Goal: Task Accomplishment & Management: Complete application form

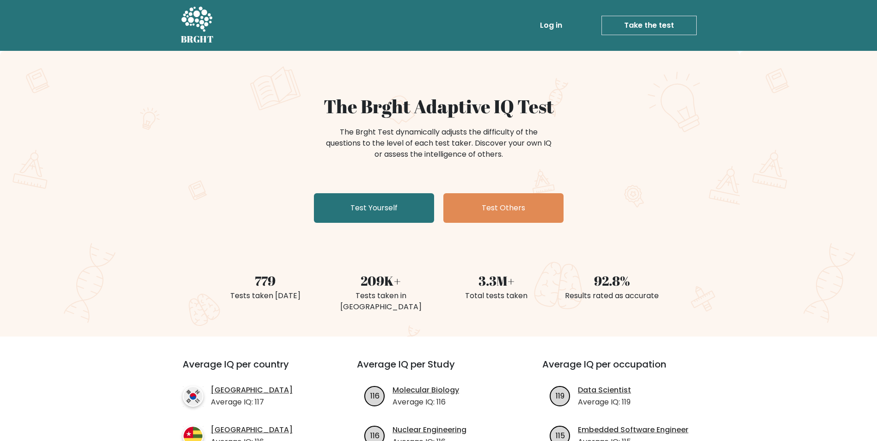
scroll to position [46, 0]
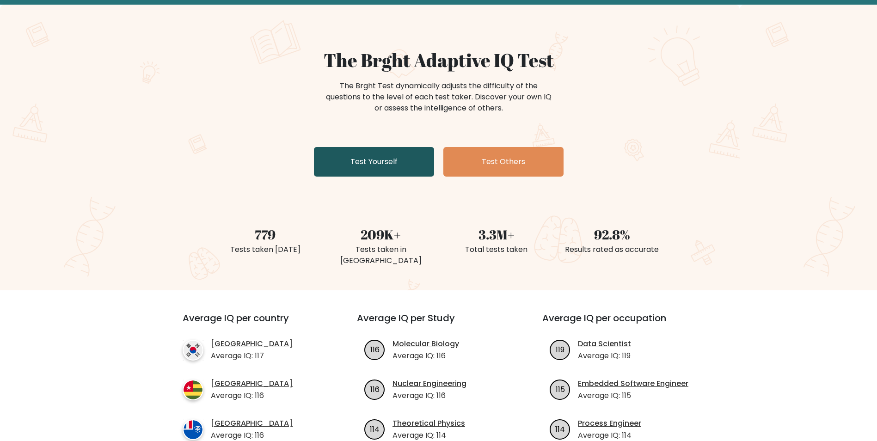
click at [382, 170] on link "Test Yourself" at bounding box center [374, 162] width 120 height 30
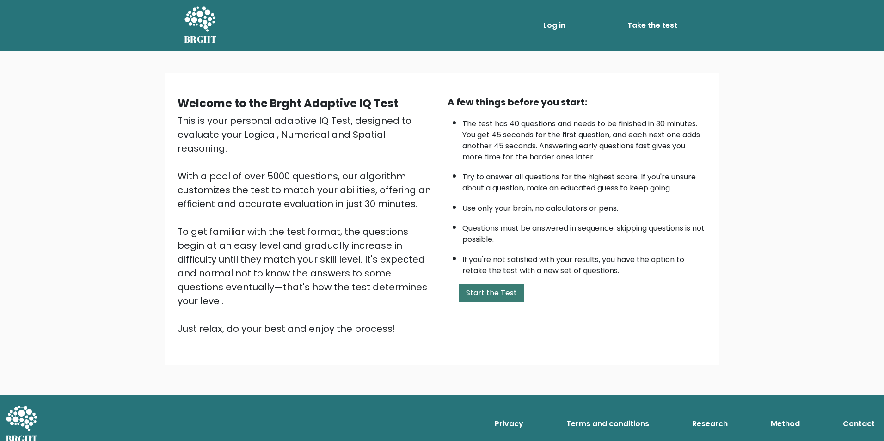
click at [502, 297] on button "Start the Test" at bounding box center [492, 293] width 66 height 18
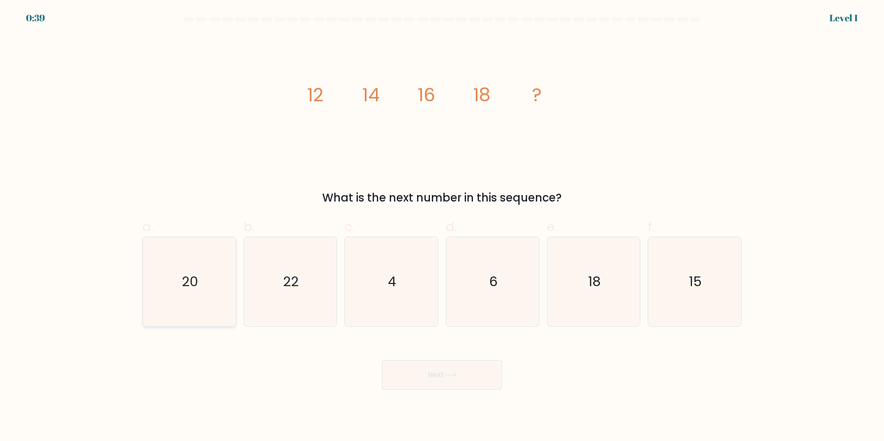
click at [174, 277] on icon "20" at bounding box center [189, 281] width 89 height 89
click at [442, 227] on input "a. 20" at bounding box center [442, 223] width 0 height 6
radio input "true"
click at [467, 371] on button "Next" at bounding box center [442, 375] width 120 height 30
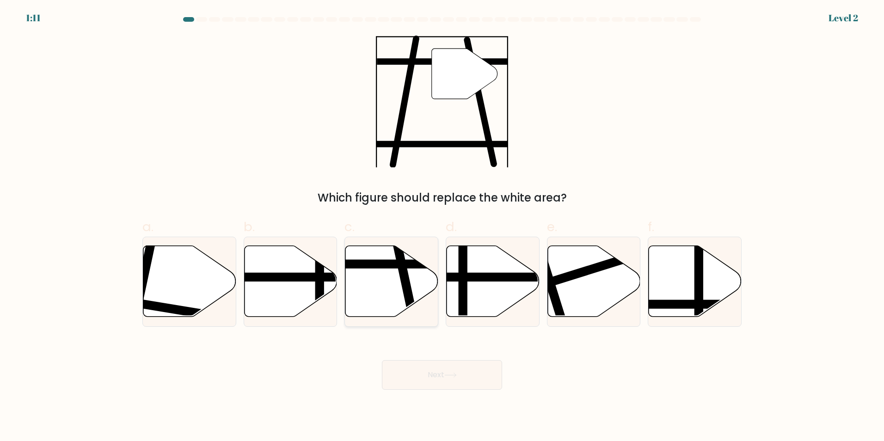
click at [381, 264] on line at bounding box center [361, 264] width 187 height 0
click at [442, 227] on input "c." at bounding box center [442, 223] width 0 height 6
radio input "true"
click at [447, 370] on button "Next" at bounding box center [442, 375] width 120 height 30
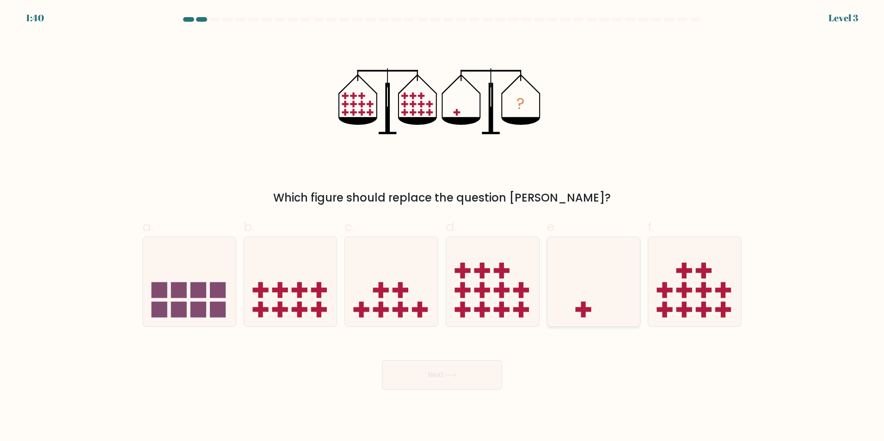
click at [599, 301] on icon at bounding box center [593, 281] width 93 height 77
click at [442, 227] on input "e." at bounding box center [442, 223] width 0 height 6
radio input "true"
click at [481, 364] on button "Next" at bounding box center [442, 375] width 120 height 30
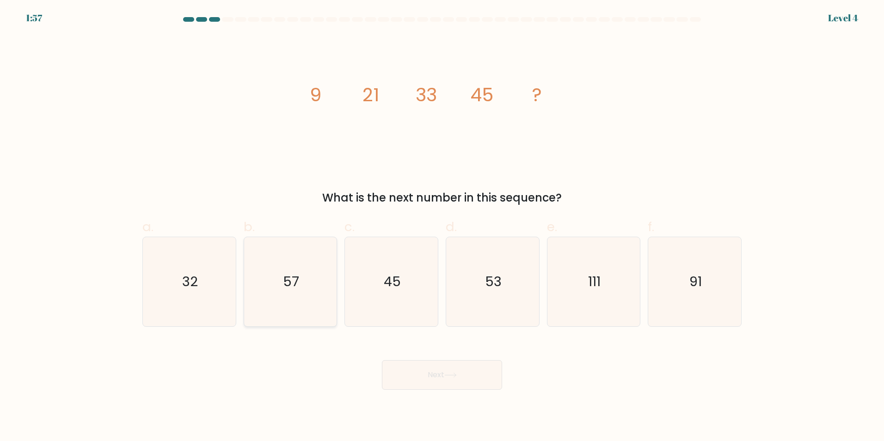
click at [270, 273] on icon "57" at bounding box center [289, 281] width 89 height 89
click at [442, 227] on input "b. 57" at bounding box center [442, 223] width 0 height 6
radio input "true"
click at [448, 386] on button "Next" at bounding box center [442, 375] width 120 height 30
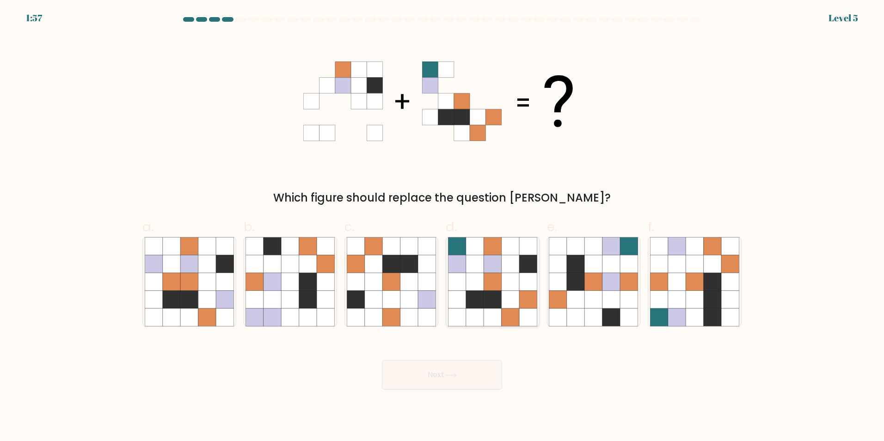
click at [509, 313] on icon at bounding box center [511, 317] width 18 height 18
click at [442, 227] on input "d." at bounding box center [442, 223] width 0 height 6
radio input "true"
click at [467, 374] on button "Next" at bounding box center [442, 375] width 120 height 30
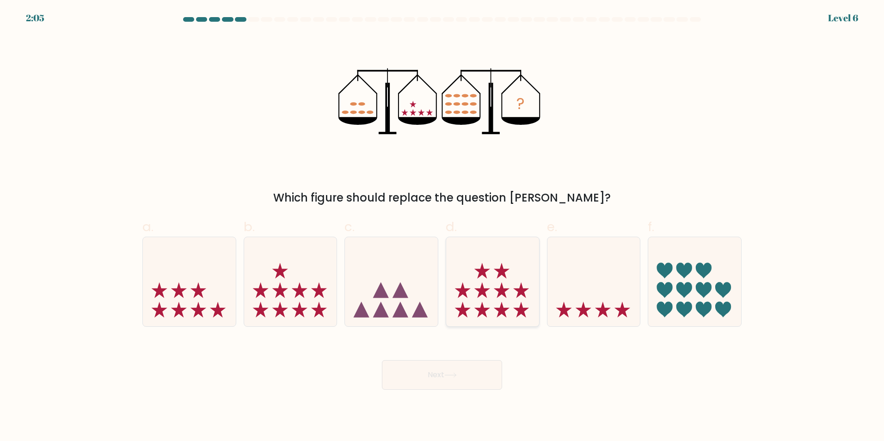
click at [464, 306] on icon at bounding box center [463, 310] width 16 height 16
click at [442, 227] on input "d." at bounding box center [442, 223] width 0 height 6
radio input "true"
click at [449, 374] on icon at bounding box center [450, 375] width 12 height 5
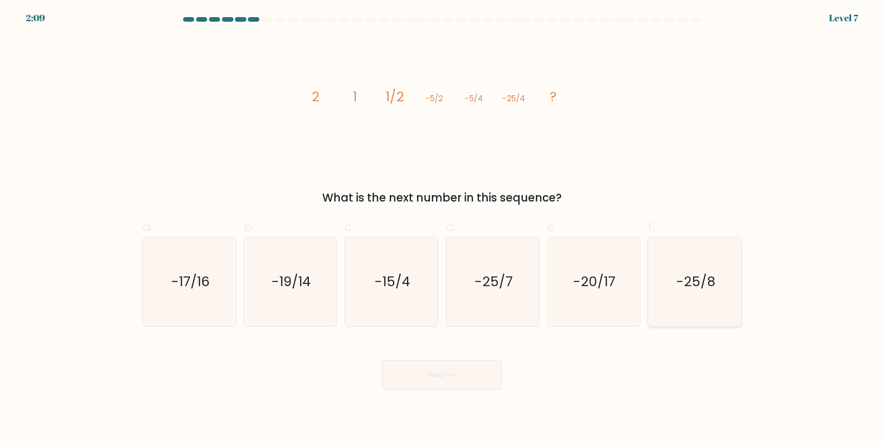
click at [729, 290] on icon "-25/8" at bounding box center [694, 281] width 89 height 89
click at [442, 227] on input "f. -25/8" at bounding box center [442, 223] width 0 height 6
radio input "true"
click at [467, 369] on button "Next" at bounding box center [442, 375] width 120 height 30
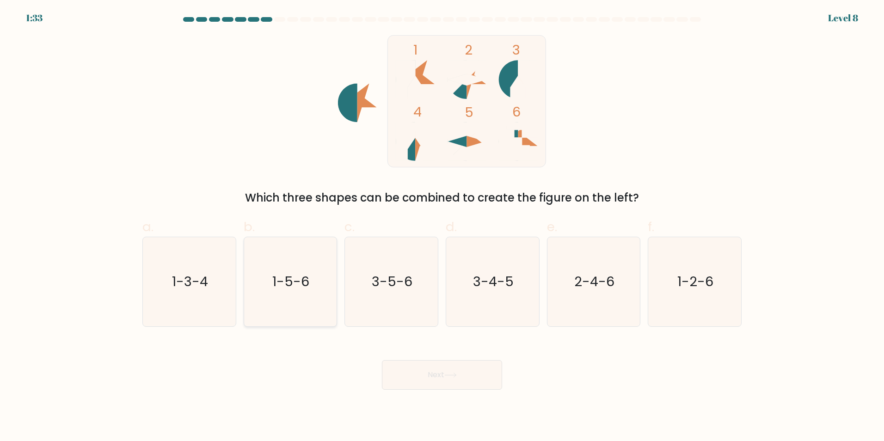
drag, startPoint x: 211, startPoint y: 285, endPoint x: 310, endPoint y: 286, distance: 98.9
click at [216, 285] on icon "1-3-4" at bounding box center [189, 281] width 89 height 89
click at [442, 227] on input "a. 1-3-4" at bounding box center [442, 223] width 0 height 6
radio input "true"
click at [453, 375] on icon at bounding box center [450, 375] width 11 height 4
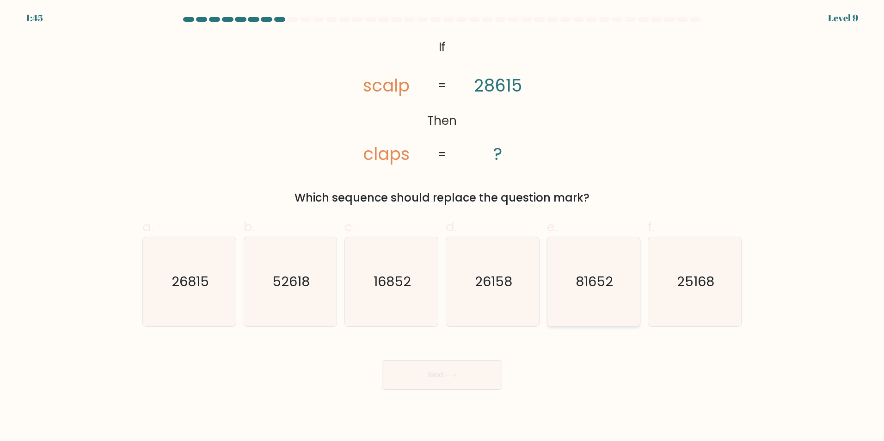
click at [591, 291] on icon "81652" at bounding box center [593, 281] width 89 height 89
click at [442, 227] on input "e. 81652" at bounding box center [442, 223] width 0 height 6
radio input "true"
click at [469, 371] on button "Next" at bounding box center [442, 375] width 120 height 30
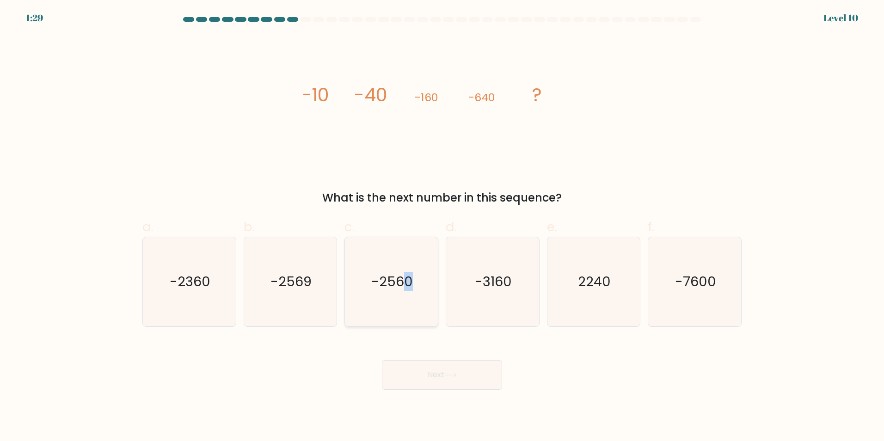
click at [408, 300] on icon "-2560" at bounding box center [391, 281] width 89 height 89
click at [395, 273] on text "-2560" at bounding box center [393, 281] width 42 height 18
click at [442, 227] on input "c. -2560" at bounding box center [442, 223] width 0 height 6
radio input "true"
click at [420, 375] on button "Next" at bounding box center [442, 375] width 120 height 30
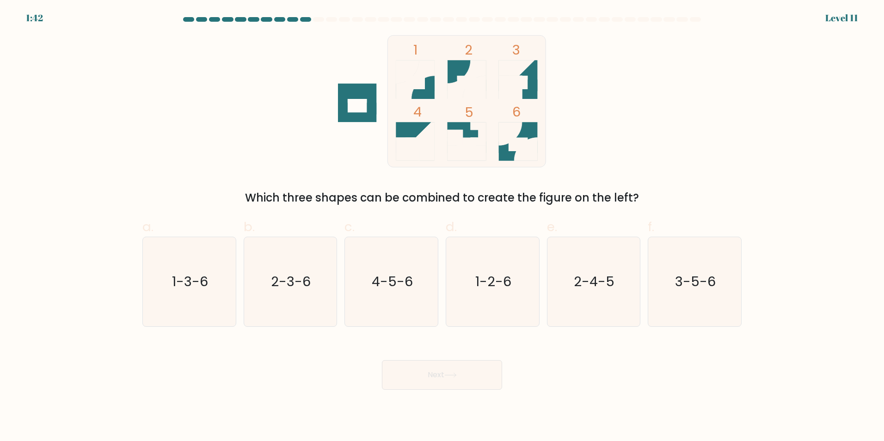
click at [518, 135] on icon at bounding box center [510, 133] width 23 height 23
click at [304, 309] on icon "2-3-6" at bounding box center [289, 281] width 89 height 89
click at [442, 227] on input "b. 2-3-6" at bounding box center [442, 223] width 0 height 6
radio input "true"
click at [443, 385] on button "Next" at bounding box center [442, 375] width 120 height 30
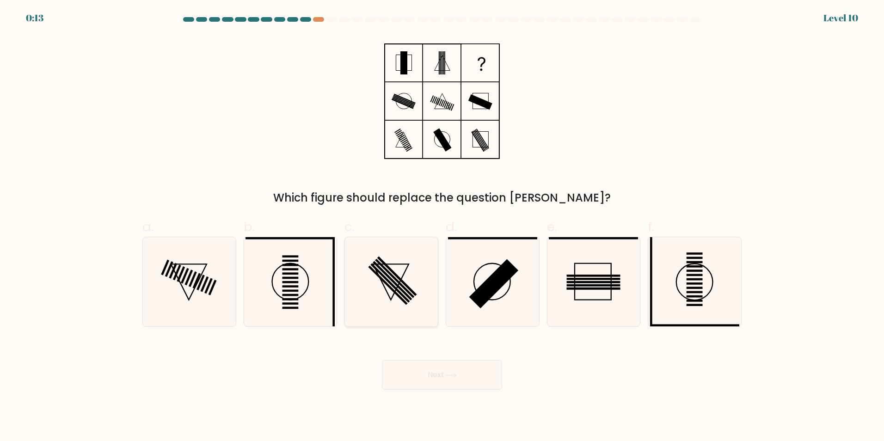
click at [410, 284] on icon at bounding box center [391, 281] width 89 height 89
click at [442, 227] on input "c." at bounding box center [442, 223] width 0 height 6
radio input "true"
click at [474, 373] on button "Next" at bounding box center [442, 375] width 120 height 30
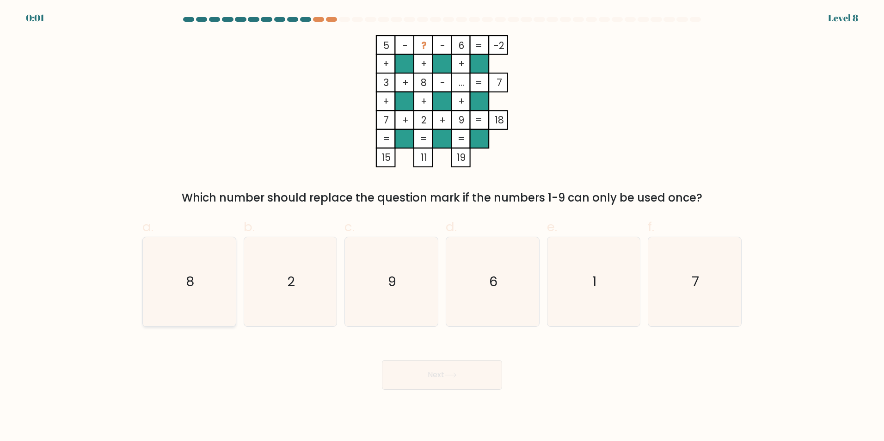
click at [145, 291] on icon "8" at bounding box center [189, 281] width 89 height 89
click at [442, 227] on input "a. 8" at bounding box center [442, 223] width 0 height 6
radio input "true"
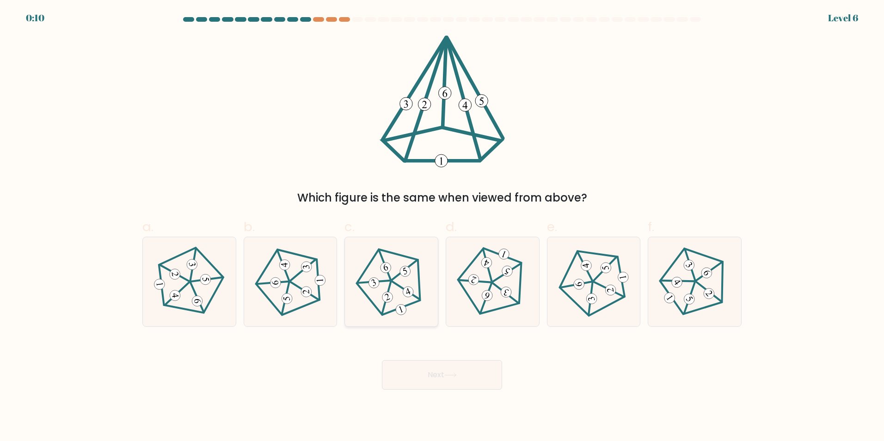
click at [404, 292] on 638 at bounding box center [408, 291] width 13 height 13
click at [442, 227] on input "c." at bounding box center [442, 223] width 0 height 6
radio input "true"
click at [484, 380] on button "Next" at bounding box center [442, 375] width 120 height 30
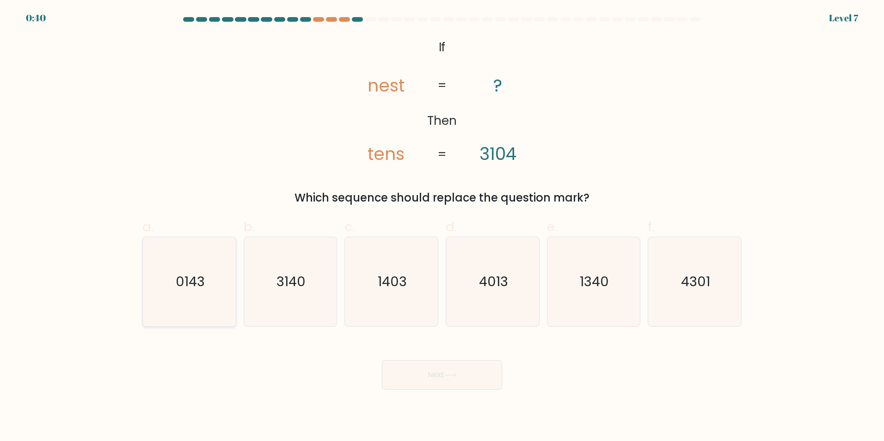
drag, startPoint x: 177, startPoint y: 286, endPoint x: 191, endPoint y: 277, distance: 16.6
click at [178, 284] on text "0143" at bounding box center [190, 281] width 29 height 18
click at [442, 227] on input "a. 0143" at bounding box center [442, 223] width 0 height 6
radio input "true"
click at [470, 378] on button "Next" at bounding box center [442, 375] width 120 height 30
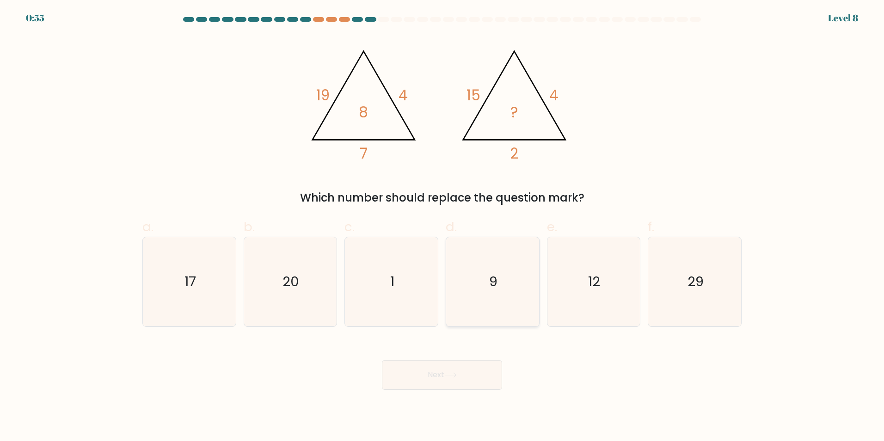
drag, startPoint x: 482, startPoint y: 288, endPoint x: 484, endPoint y: 283, distance: 5.4
click at [482, 287] on icon "9" at bounding box center [492, 281] width 89 height 89
click at [442, 227] on input "d. 9" at bounding box center [442, 223] width 0 height 6
radio input "true"
click at [463, 386] on button "Next" at bounding box center [442, 375] width 120 height 30
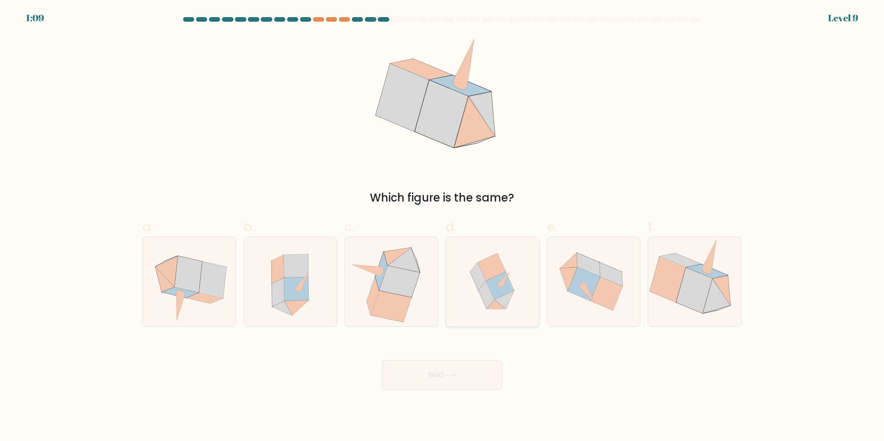
click at [508, 302] on icon at bounding box center [504, 299] width 20 height 18
click at [442, 227] on input "d." at bounding box center [442, 223] width 0 height 6
radio input "true"
click at [470, 371] on button "Next" at bounding box center [442, 375] width 120 height 30
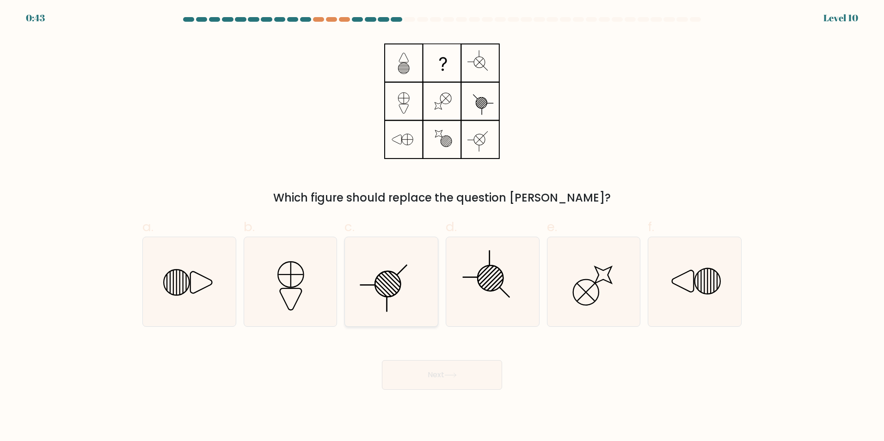
click at [402, 282] on icon at bounding box center [391, 281] width 89 height 89
click at [442, 227] on input "c." at bounding box center [442, 223] width 0 height 6
radio input "true"
click at [483, 367] on button "Next" at bounding box center [442, 375] width 120 height 30
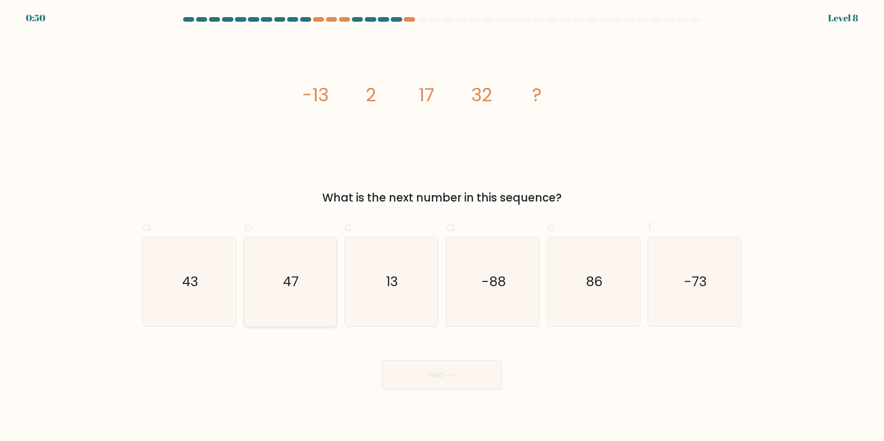
click at [316, 306] on icon "47" at bounding box center [289, 281] width 89 height 89
click at [442, 227] on input "b. 47" at bounding box center [442, 223] width 0 height 6
radio input "true"
click at [460, 378] on button "Next" at bounding box center [442, 375] width 120 height 30
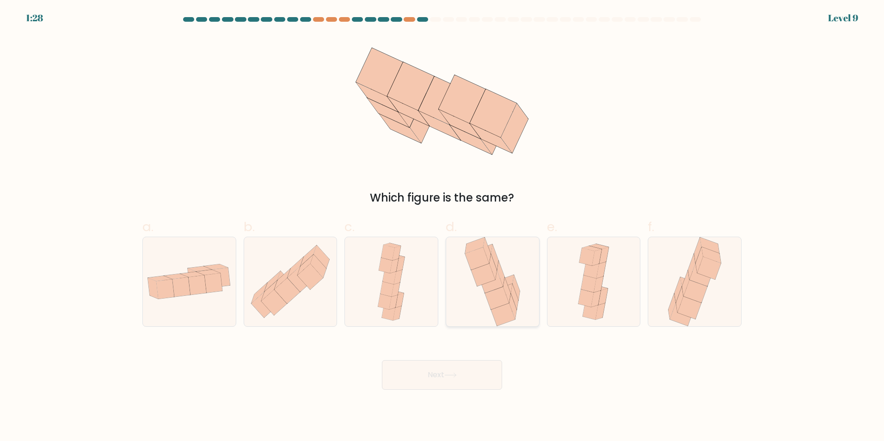
click at [501, 290] on icon at bounding box center [497, 298] width 24 height 23
click at [442, 227] on input "d." at bounding box center [442, 223] width 0 height 6
radio input "true"
click at [442, 378] on button "Next" at bounding box center [442, 375] width 120 height 30
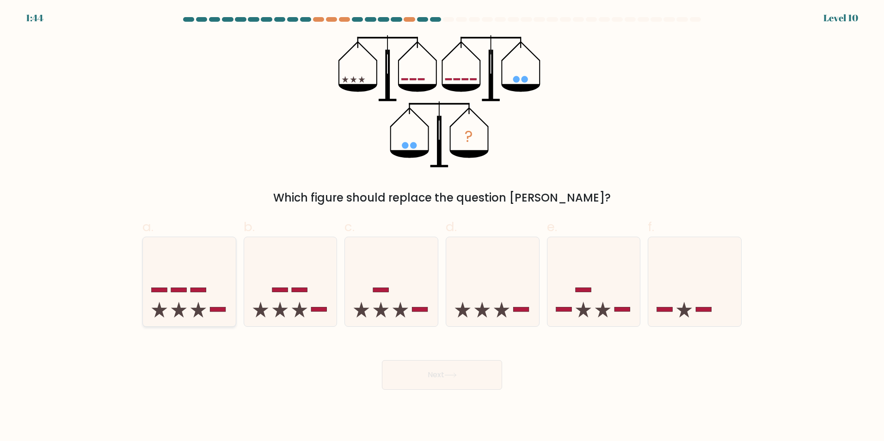
click at [215, 287] on icon at bounding box center [189, 281] width 93 height 77
click at [442, 227] on input "a." at bounding box center [442, 223] width 0 height 6
radio input "true"
click at [443, 376] on button "Next" at bounding box center [442, 375] width 120 height 30
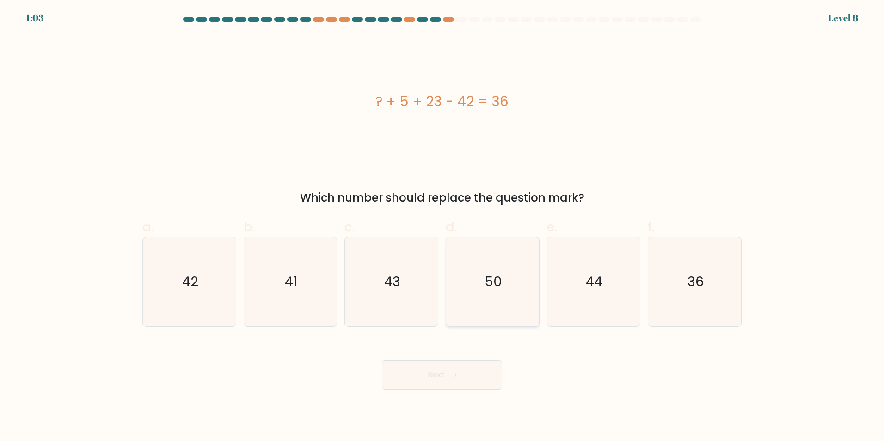
click at [480, 276] on icon "50" at bounding box center [492, 281] width 89 height 89
click at [442, 227] on input "d. 50" at bounding box center [442, 223] width 0 height 6
radio input "true"
click at [452, 376] on icon at bounding box center [450, 375] width 12 height 5
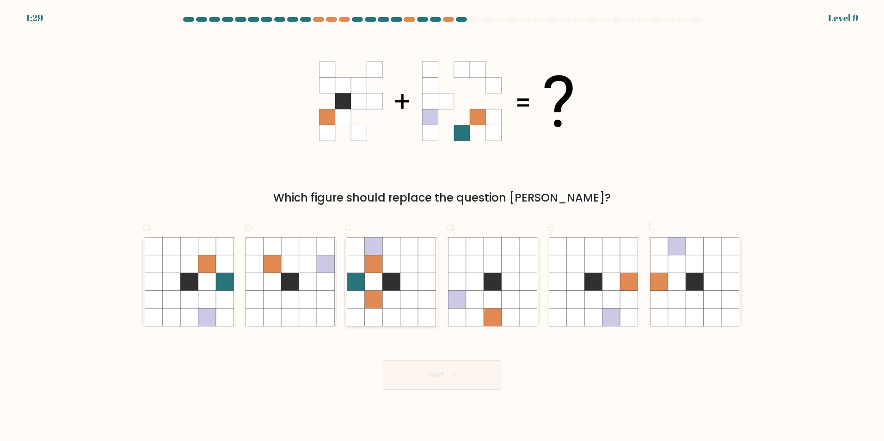
click at [430, 301] on icon at bounding box center [427, 299] width 18 height 18
click at [442, 227] on input "c." at bounding box center [442, 223] width 0 height 6
radio input "true"
click at [458, 358] on div "Next" at bounding box center [442, 364] width 610 height 52
click at [462, 373] on button "Next" at bounding box center [442, 375] width 120 height 30
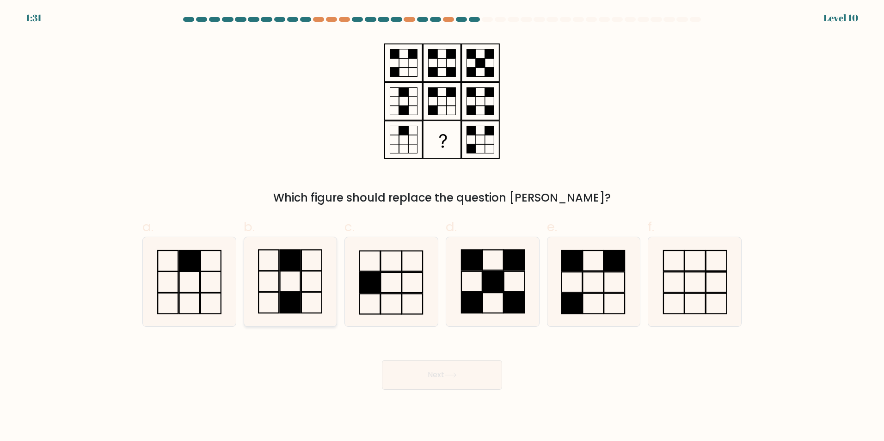
click at [298, 272] on icon at bounding box center [289, 281] width 89 height 89
click at [442, 227] on input "b." at bounding box center [442, 223] width 0 height 6
radio input "true"
drag, startPoint x: 591, startPoint y: 269, endPoint x: 588, endPoint y: 276, distance: 7.5
click at [588, 273] on icon at bounding box center [593, 281] width 89 height 89
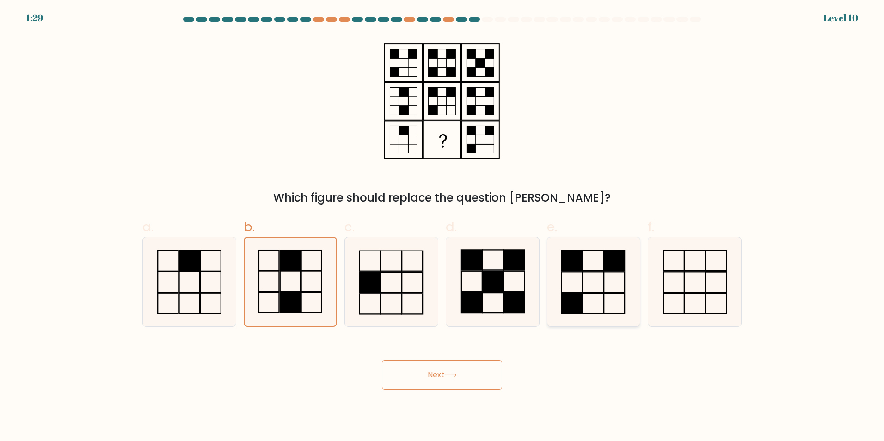
click at [442, 227] on input "e." at bounding box center [442, 223] width 0 height 6
radio input "true"
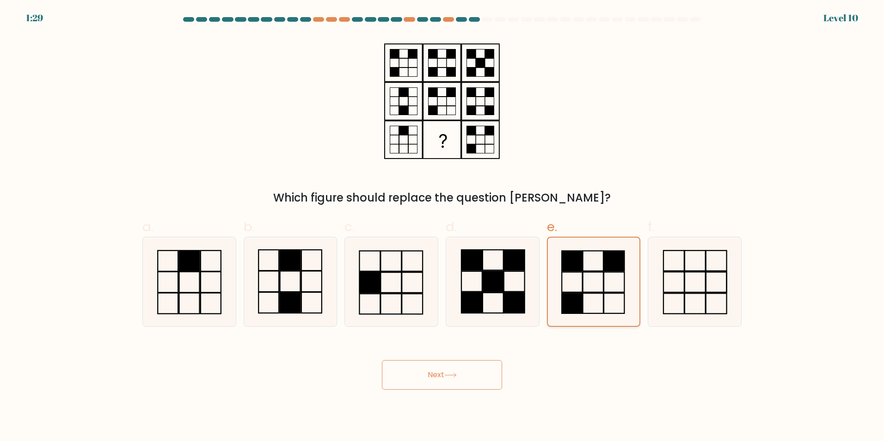
click at [597, 290] on icon at bounding box center [593, 282] width 88 height 88
click at [442, 227] on input "e." at bounding box center [442, 223] width 0 height 6
click at [311, 277] on icon at bounding box center [289, 281] width 89 height 89
click at [442, 227] on input "b." at bounding box center [442, 223] width 0 height 6
radio input "true"
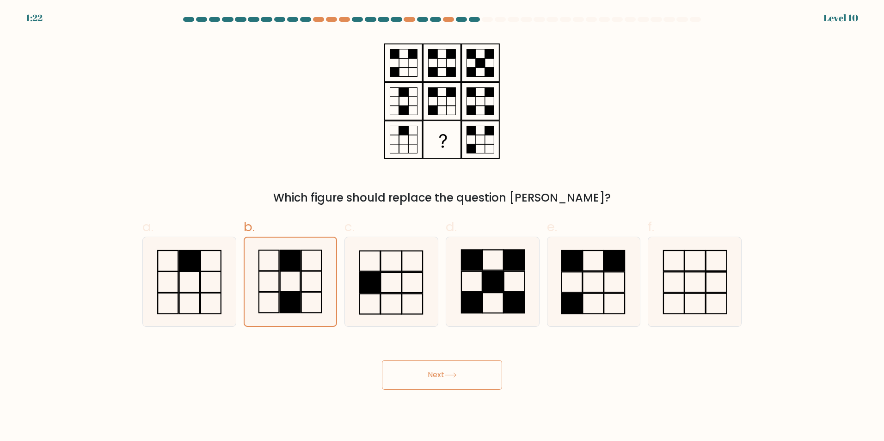
click at [417, 370] on button "Next" at bounding box center [442, 375] width 120 height 30
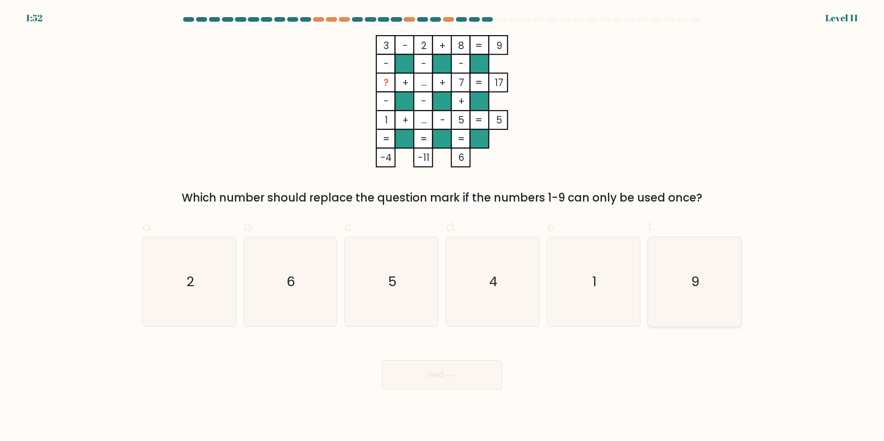
click at [699, 279] on text "9" at bounding box center [696, 281] width 8 height 18
click at [442, 227] on input "f. 9" at bounding box center [442, 223] width 0 height 6
radio input "true"
click at [447, 381] on button "Next" at bounding box center [442, 375] width 120 height 30
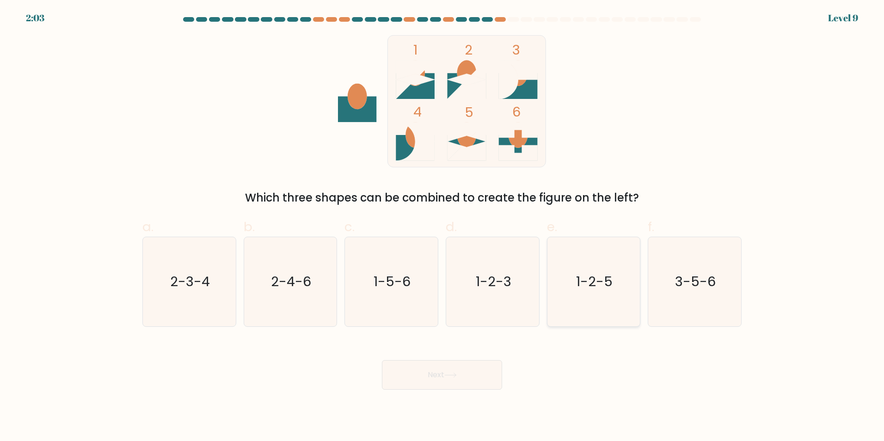
drag, startPoint x: 607, startPoint y: 304, endPoint x: 605, endPoint y: 297, distance: 7.3
click at [606, 301] on icon "1-2-5" at bounding box center [593, 281] width 89 height 89
click at [442, 227] on input "e. 1-2-5" at bounding box center [442, 223] width 0 height 6
radio input "true"
click at [492, 382] on button "Next" at bounding box center [442, 375] width 120 height 30
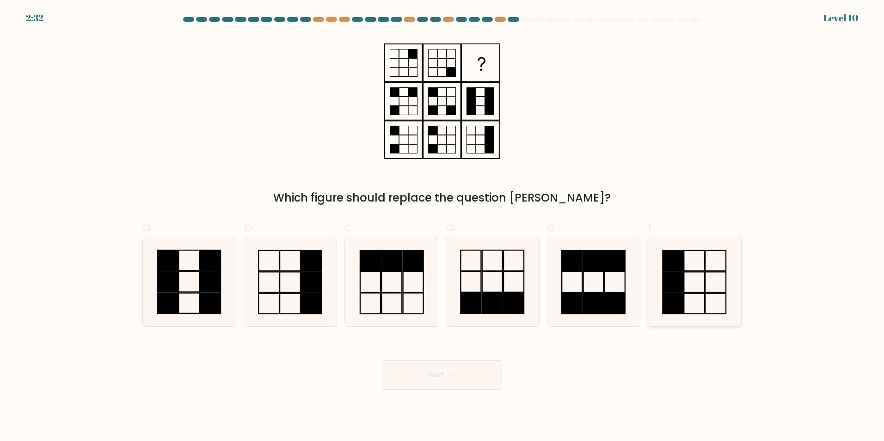
click at [691, 306] on icon at bounding box center [694, 281] width 89 height 89
click at [442, 227] on input "f." at bounding box center [442, 223] width 0 height 6
radio input "true"
click at [476, 373] on button "Next" at bounding box center [442, 375] width 120 height 30
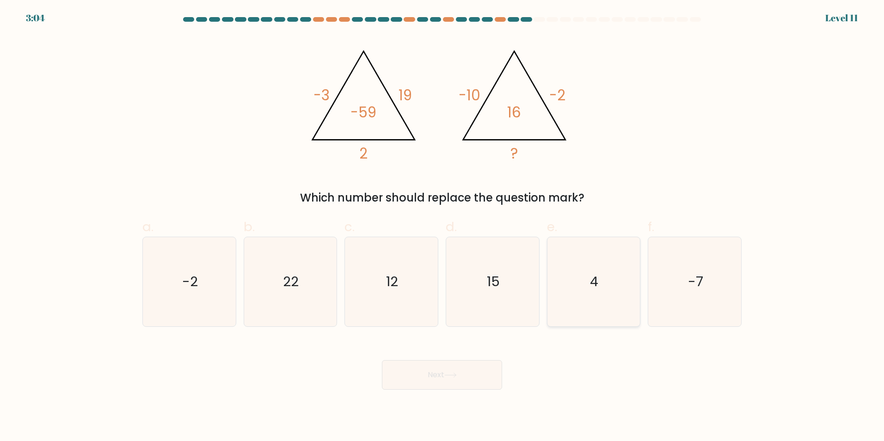
click at [620, 312] on icon "4" at bounding box center [593, 281] width 89 height 89
click at [442, 227] on input "e. 4" at bounding box center [442, 223] width 0 height 6
radio input "true"
click at [456, 367] on button "Next" at bounding box center [442, 375] width 120 height 30
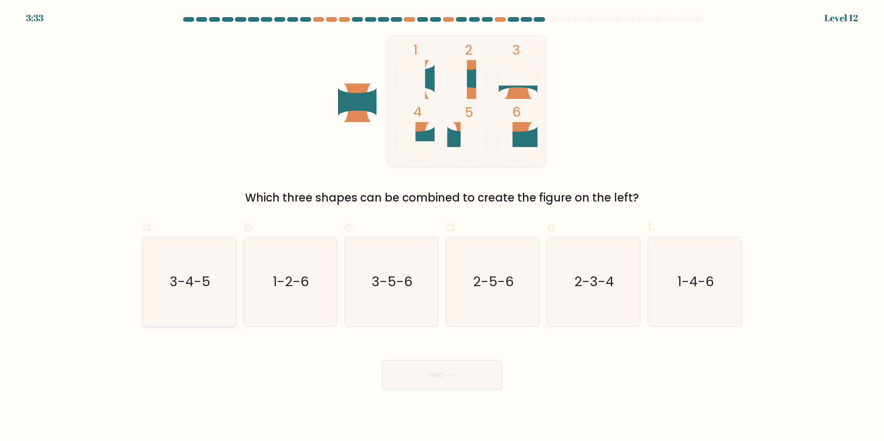
click at [219, 288] on icon "3-4-5" at bounding box center [189, 281] width 89 height 89
click at [442, 227] on input "a. 3-4-5" at bounding box center [442, 223] width 0 height 6
radio input "true"
click at [464, 387] on button "Next" at bounding box center [442, 375] width 120 height 30
click at [464, 378] on button "Next" at bounding box center [442, 375] width 120 height 30
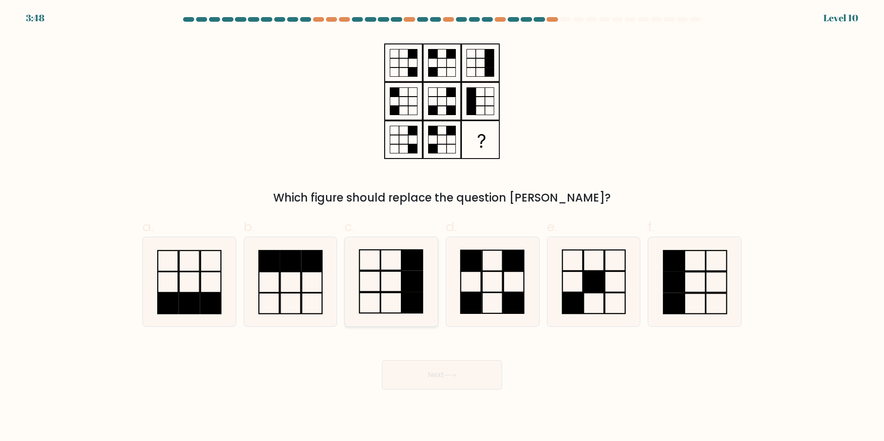
click at [416, 291] on rect at bounding box center [412, 281] width 21 height 20
click at [442, 227] on input "c." at bounding box center [442, 223] width 0 height 6
radio input "true"
click at [454, 364] on button "Next" at bounding box center [442, 375] width 120 height 30
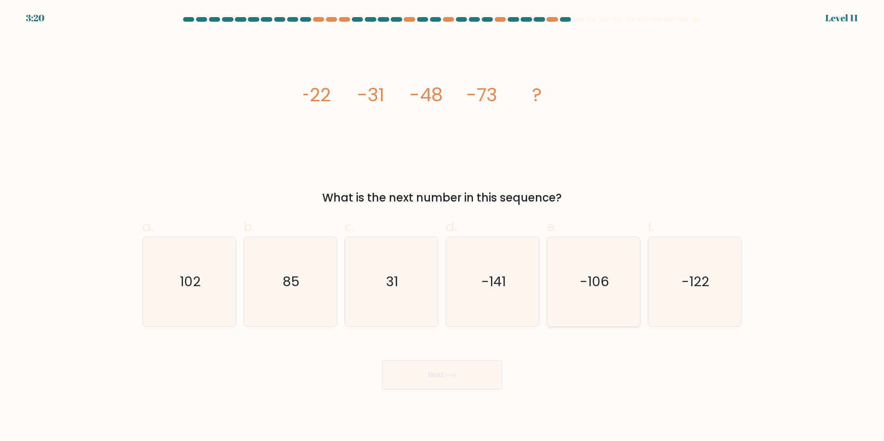
click at [562, 252] on icon "-106" at bounding box center [593, 281] width 89 height 89
click at [442, 227] on input "e. -106" at bounding box center [442, 223] width 0 height 6
radio input "true"
click at [474, 374] on button "Next" at bounding box center [442, 375] width 120 height 30
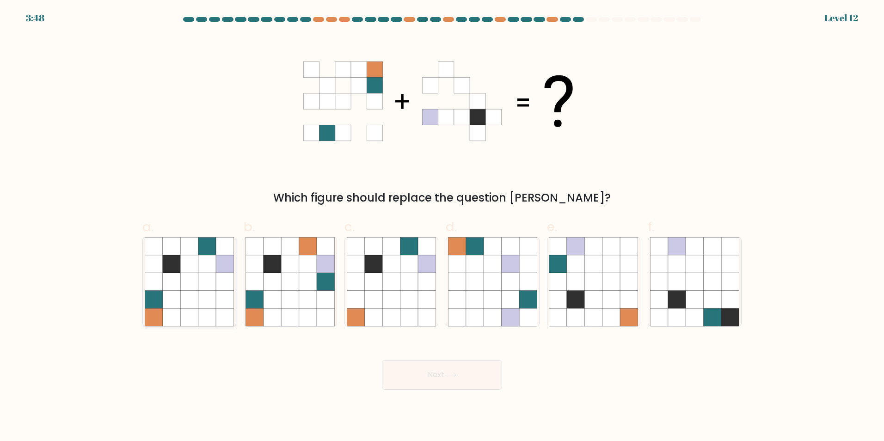
click at [215, 276] on icon at bounding box center [207, 282] width 18 height 18
click at [442, 227] on input "a." at bounding box center [442, 223] width 0 height 6
radio input "true"
click at [459, 371] on button "Next" at bounding box center [442, 375] width 120 height 30
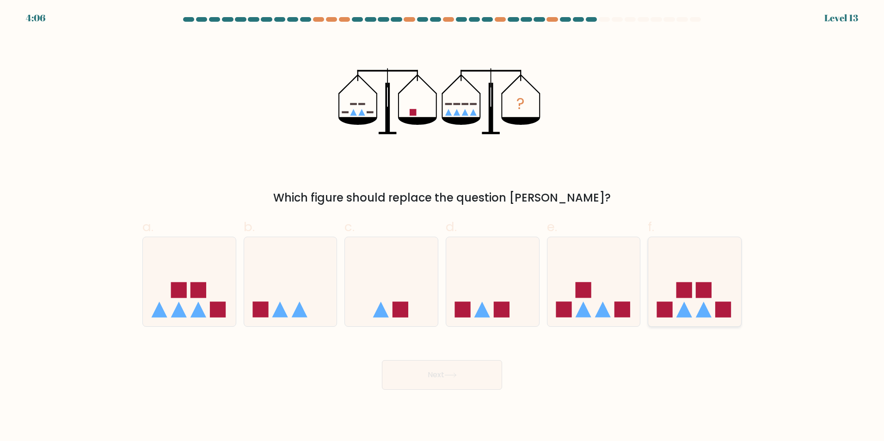
click at [687, 310] on icon at bounding box center [684, 310] width 16 height 16
click at [442, 227] on input "f." at bounding box center [442, 223] width 0 height 6
radio input "true"
click at [491, 380] on button "Next" at bounding box center [442, 375] width 120 height 30
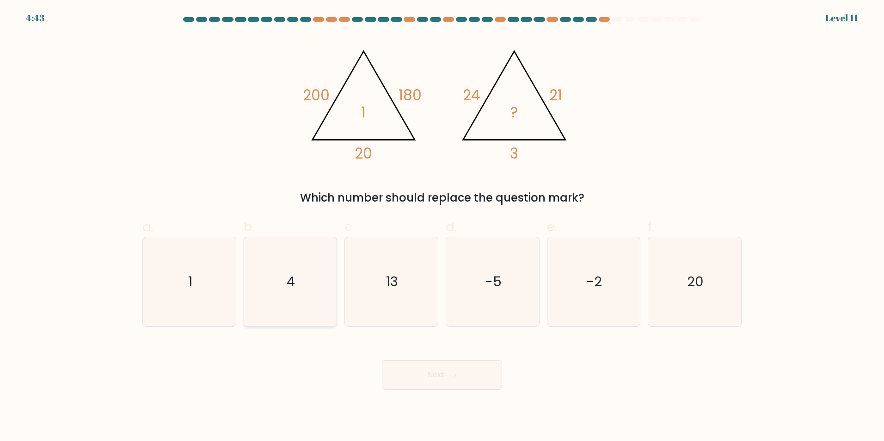
click at [278, 285] on icon "4" at bounding box center [289, 281] width 89 height 89
click at [442, 227] on input "b. 4" at bounding box center [442, 223] width 0 height 6
radio input "true"
click at [462, 375] on button "Next" at bounding box center [442, 375] width 120 height 30
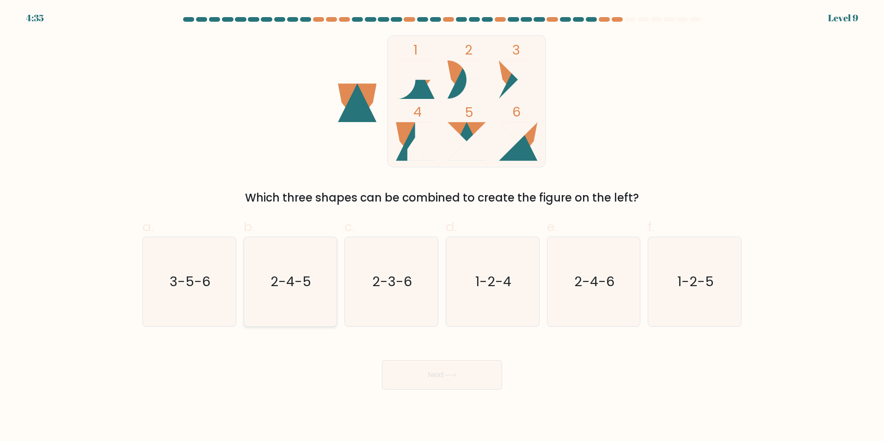
drag, startPoint x: 279, startPoint y: 288, endPoint x: 297, endPoint y: 293, distance: 18.4
click at [280, 288] on text "2-4-5" at bounding box center [291, 281] width 41 height 18
click at [442, 227] on input "b. 2-4-5" at bounding box center [442, 223] width 0 height 6
radio input "true"
drag, startPoint x: 443, startPoint y: 375, endPoint x: 443, endPoint y: 370, distance: 5.1
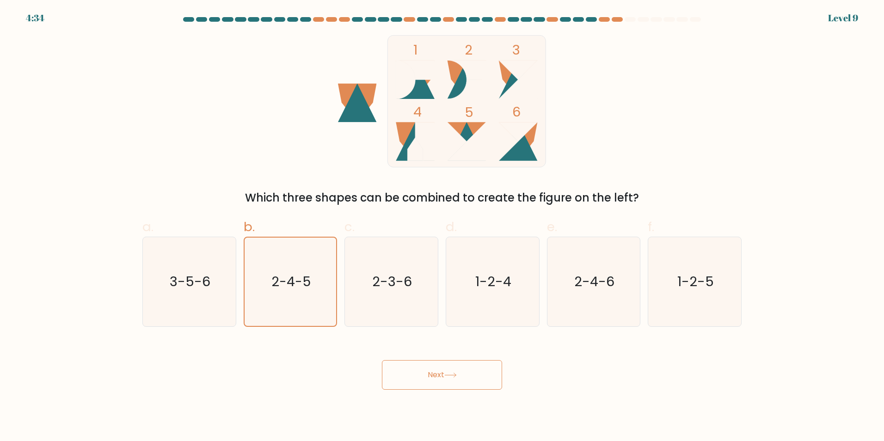
click at [444, 375] on button "Next" at bounding box center [442, 375] width 120 height 30
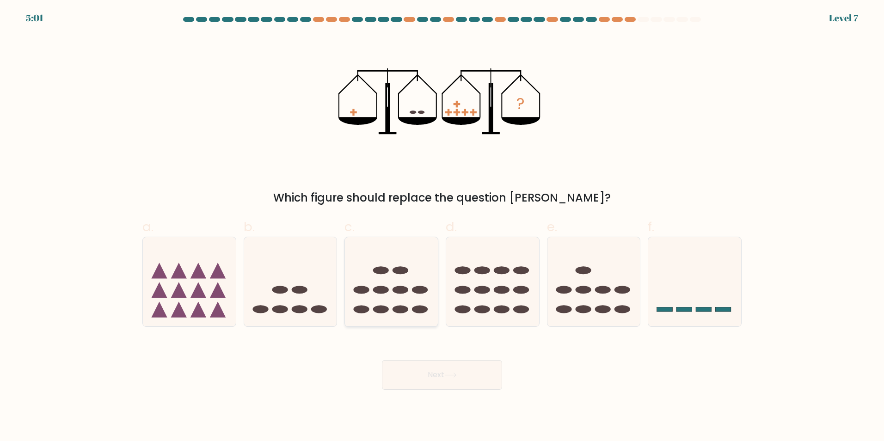
click at [411, 307] on icon at bounding box center [391, 281] width 93 height 77
click at [442, 227] on input "c." at bounding box center [442, 223] width 0 height 6
radio input "true"
click at [426, 374] on button "Next" at bounding box center [442, 375] width 120 height 30
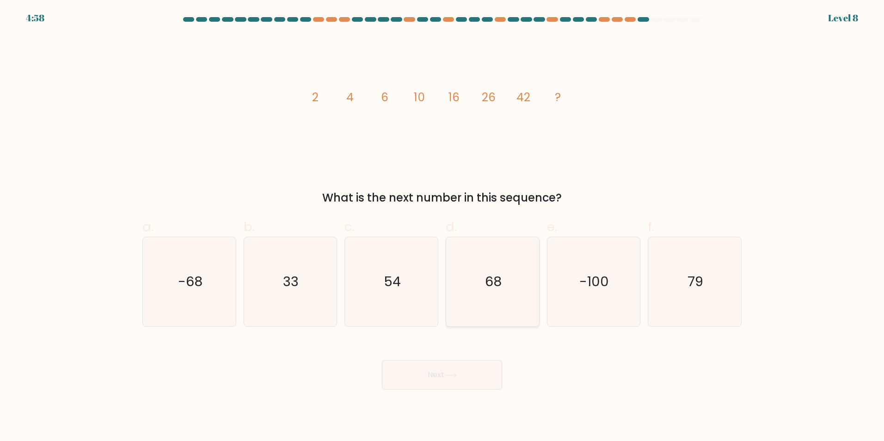
click at [528, 255] on icon "68" at bounding box center [492, 281] width 89 height 89
click at [442, 227] on input "d. 68" at bounding box center [442, 223] width 0 height 6
radio input "true"
click at [454, 375] on icon at bounding box center [450, 375] width 12 height 5
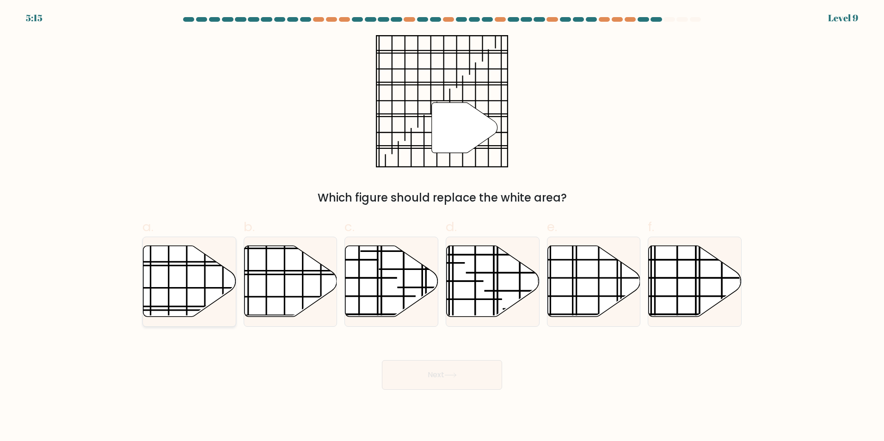
click at [223, 278] on icon at bounding box center [189, 281] width 93 height 73
click at [442, 227] on input "a." at bounding box center [442, 223] width 0 height 6
radio input "true"
click at [457, 376] on icon at bounding box center [450, 375] width 12 height 5
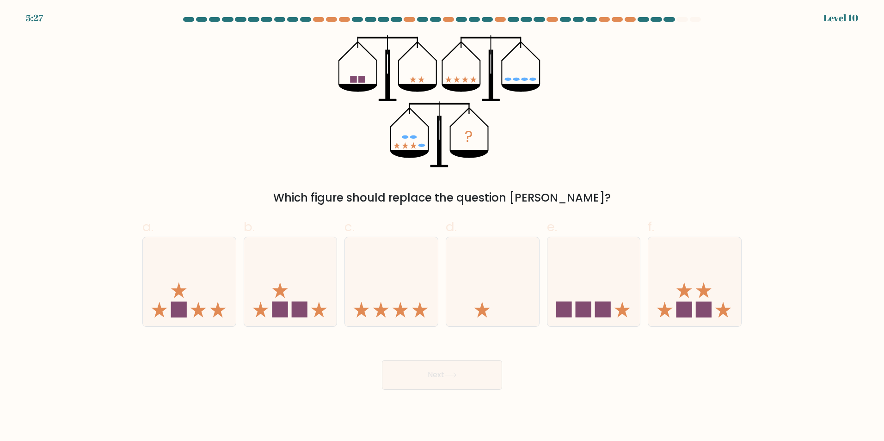
drag, startPoint x: 686, startPoint y: 308, endPoint x: 661, endPoint y: 337, distance: 37.4
click at [682, 315] on rect at bounding box center [684, 310] width 16 height 16
click at [442, 227] on input "f." at bounding box center [442, 223] width 0 height 6
radio input "true"
click at [482, 378] on button "Next" at bounding box center [442, 375] width 120 height 30
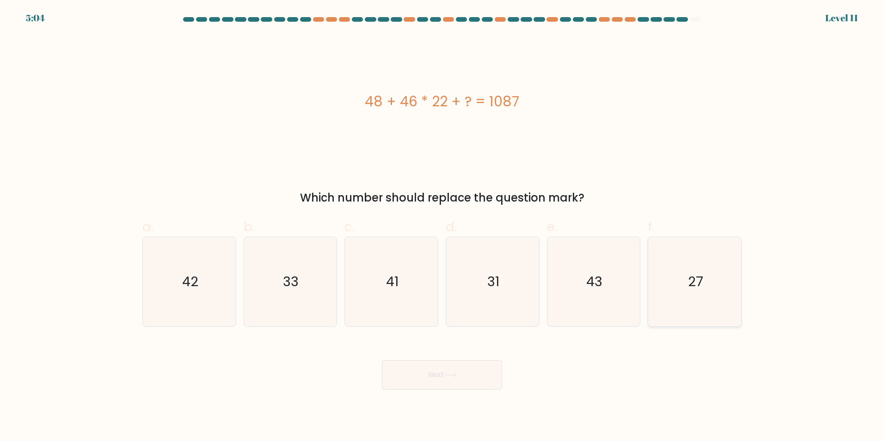
click at [687, 299] on icon "27" at bounding box center [694, 281] width 89 height 89
click at [442, 227] on input "f. 27" at bounding box center [442, 223] width 0 height 6
radio input "true"
click at [470, 378] on button "Next" at bounding box center [442, 375] width 120 height 30
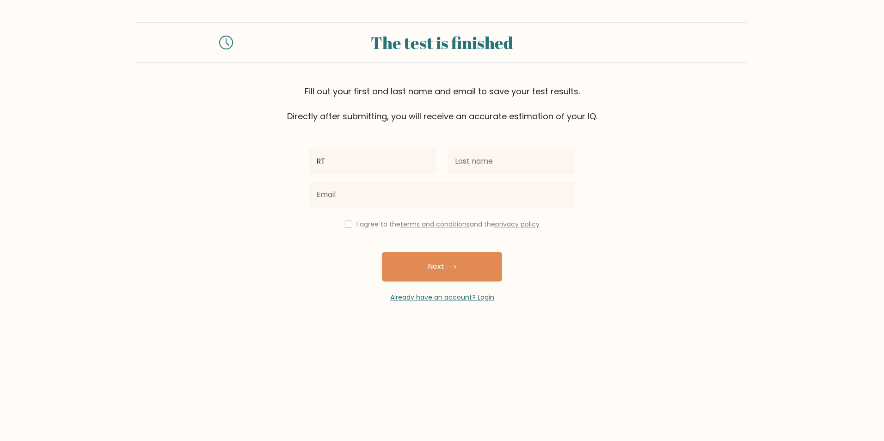
type input "R"
type input "[PERSON_NAME]"
click at [357, 162] on input "[PERSON_NAME]" at bounding box center [373, 161] width 128 height 26
click at [483, 171] on input "text" at bounding box center [511, 161] width 128 height 26
type input "FESTIJO"
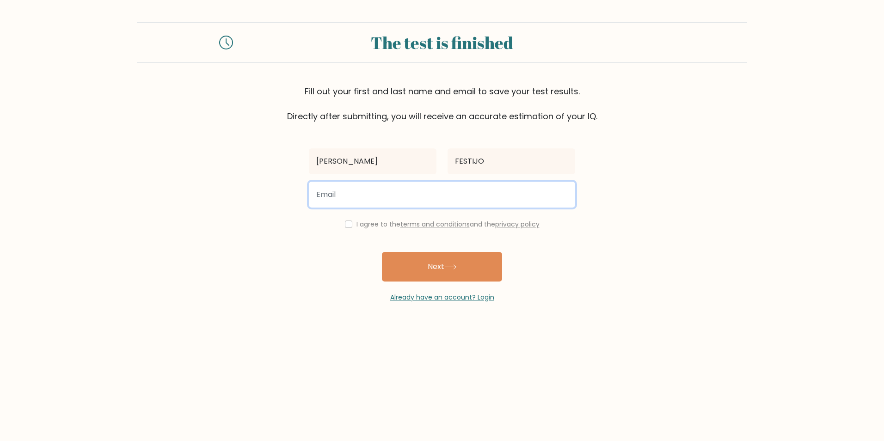
click at [396, 189] on input "email" at bounding box center [442, 195] width 266 height 26
type input "tierrelorrainecf.micb@gmail.com"
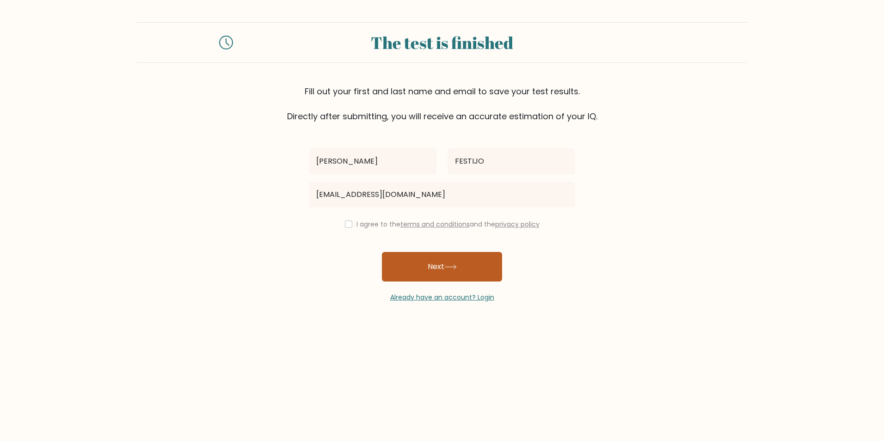
click at [440, 261] on button "Next" at bounding box center [442, 267] width 120 height 30
click at [350, 228] on div "I agree to the terms and conditions and the privacy policy" at bounding box center [441, 224] width 277 height 11
click at [348, 226] on input "checkbox" at bounding box center [348, 223] width 7 height 7
checkbox input "true"
click at [428, 257] on button "Next" at bounding box center [442, 267] width 120 height 30
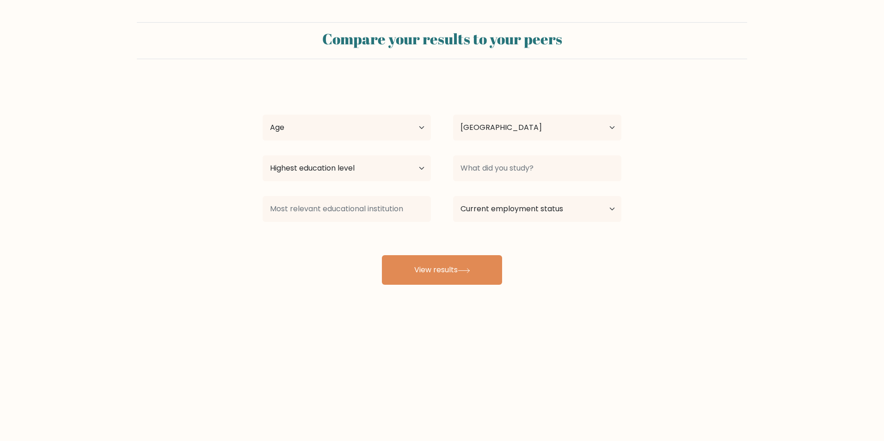
select select "PH"
click at [360, 131] on select "Age Under [DEMOGRAPHIC_DATA] [DEMOGRAPHIC_DATA] [DEMOGRAPHIC_DATA] [DEMOGRAPHIC…" at bounding box center [347, 128] width 168 height 26
select select "25_34"
click at [263, 115] on select "Age Under [DEMOGRAPHIC_DATA] [DEMOGRAPHIC_DATA] [DEMOGRAPHIC_DATA] [DEMOGRAPHIC…" at bounding box center [347, 128] width 168 height 26
click at [386, 172] on select "Highest education level No schooling Primary Lower Secondary Upper Secondary Oc…" at bounding box center [347, 168] width 168 height 26
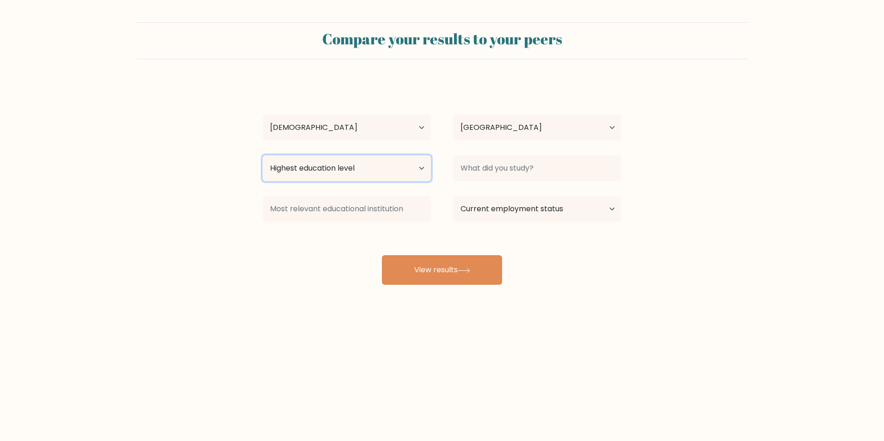
select select "bachelors_degree"
click at [263, 155] on select "Highest education level No schooling Primary Lower Secondary Upper Secondary Oc…" at bounding box center [347, 168] width 168 height 26
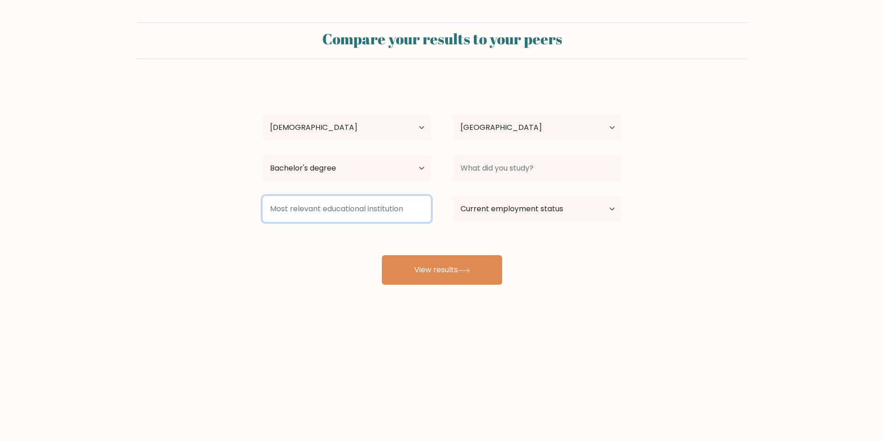
click at [348, 209] on input at bounding box center [347, 209] width 168 height 26
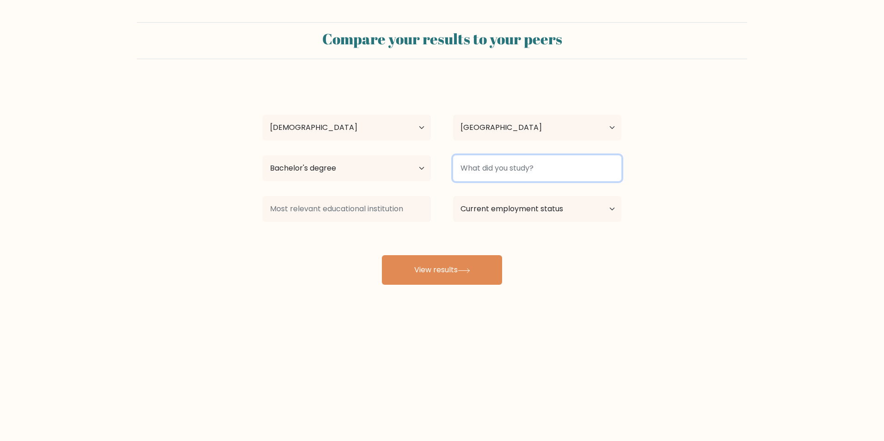
click at [495, 171] on input at bounding box center [537, 168] width 168 height 26
type input "BSA"
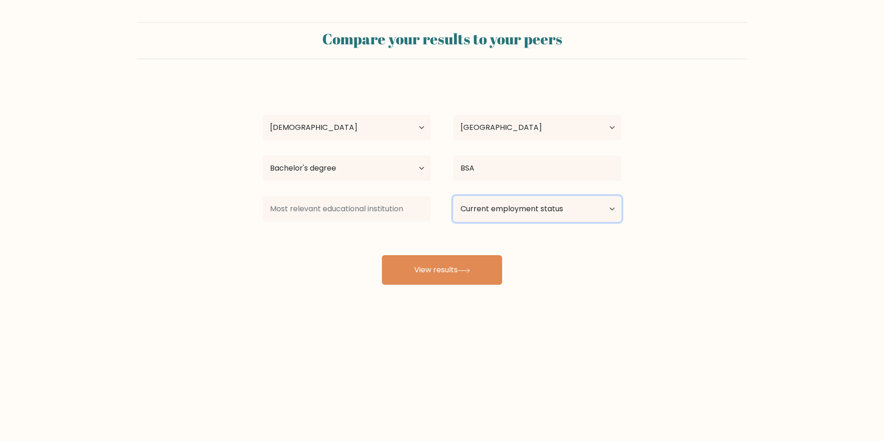
click at [505, 214] on select "Current employment status Employed Student Retired Other / prefer not to answer" at bounding box center [537, 209] width 168 height 26
click at [506, 216] on select "Current employment status Employed Student Retired Other / prefer not to answer" at bounding box center [537, 209] width 168 height 26
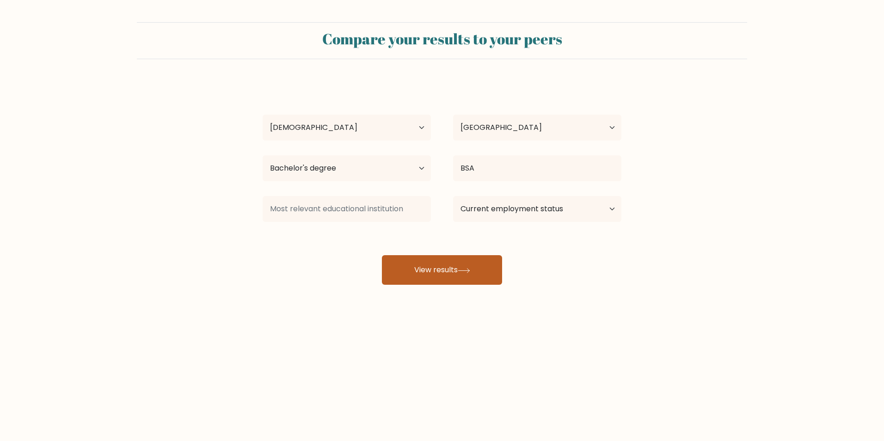
click at [477, 275] on button "View results" at bounding box center [442, 270] width 120 height 30
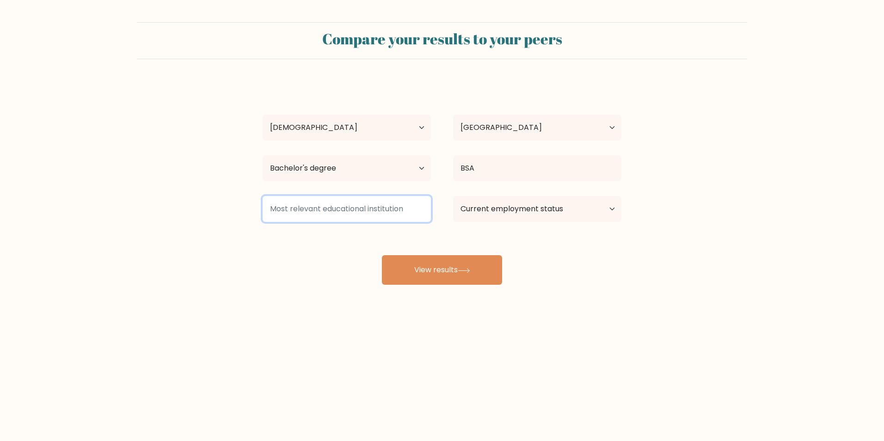
click at [312, 208] on input at bounding box center [347, 209] width 168 height 26
type input "ICCT"
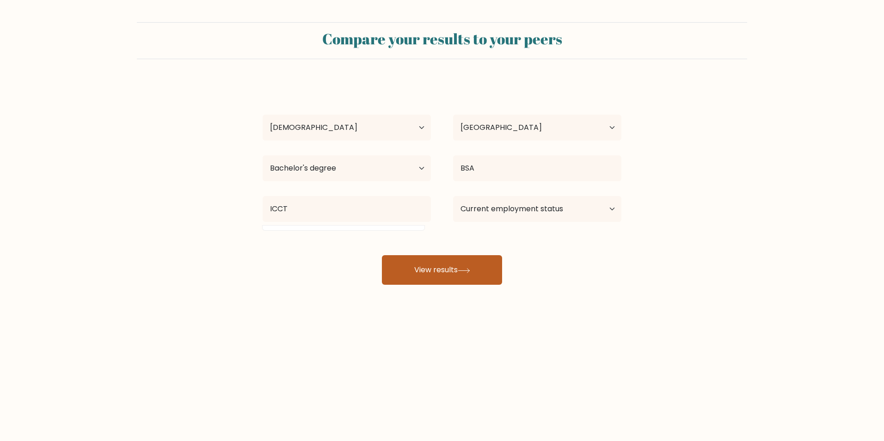
click at [431, 272] on button "View results" at bounding box center [442, 270] width 120 height 30
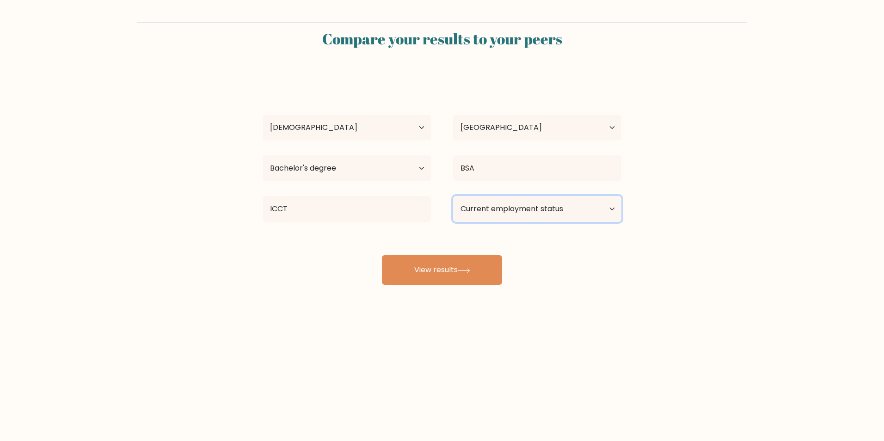
click at [509, 206] on select "Current employment status Employed Student Retired Other / prefer not to answer" at bounding box center [537, 209] width 168 height 26
select select "other"
click at [453, 196] on select "Current employment status Employed Student Retired Other / prefer not to answer" at bounding box center [537, 209] width 168 height 26
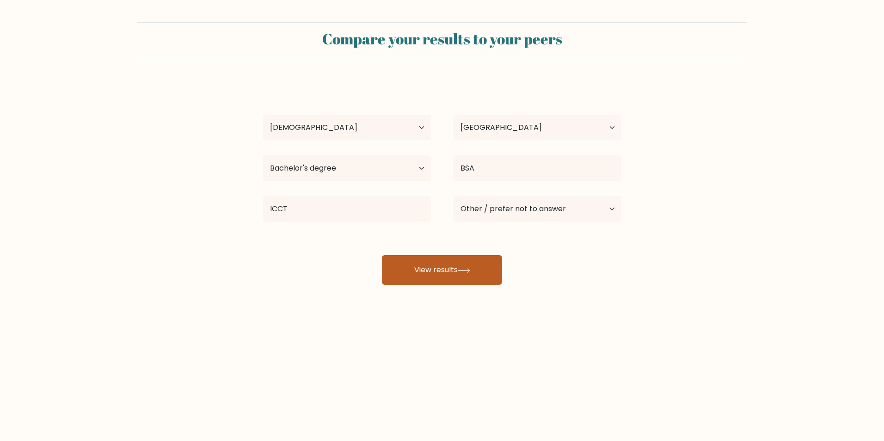
click at [479, 274] on button "View results" at bounding box center [442, 270] width 120 height 30
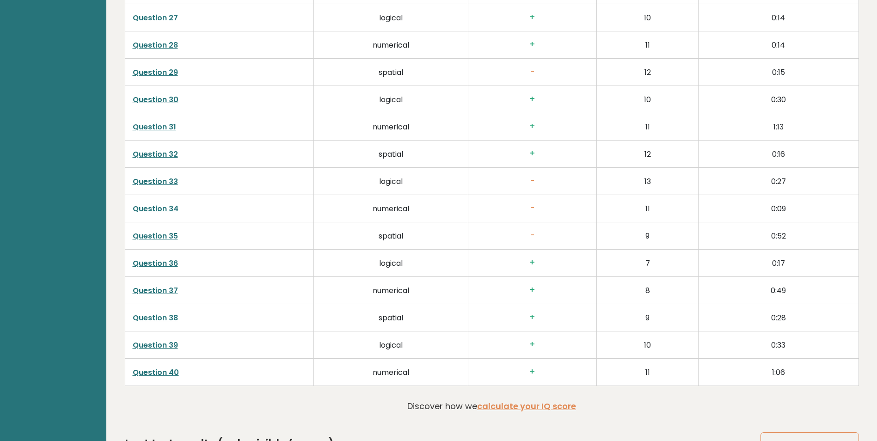
scroll to position [2340, 0]
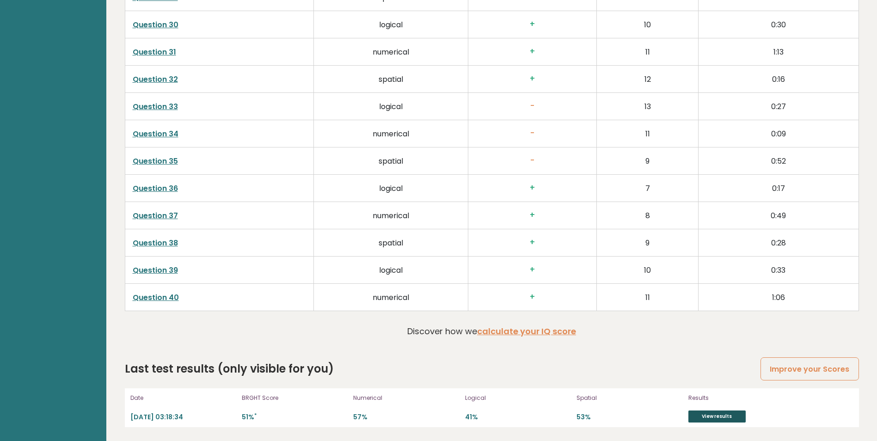
click at [719, 421] on link "View results" at bounding box center [716, 416] width 57 height 12
